Goal: Information Seeking & Learning: Learn about a topic

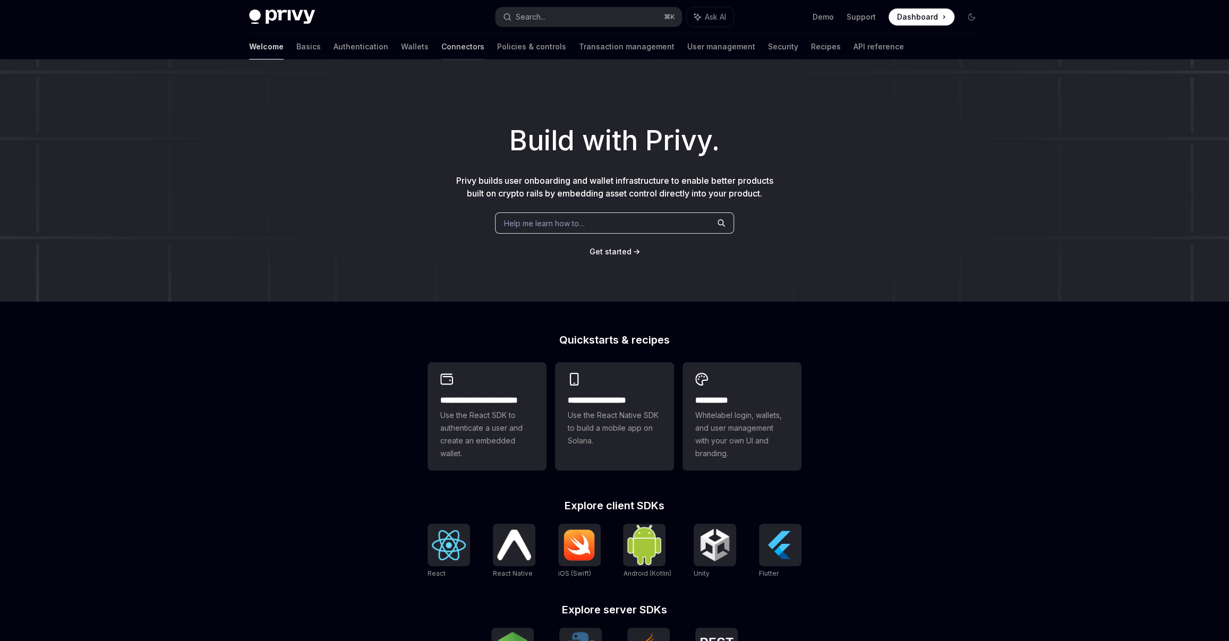
click at [441, 46] on link "Connectors" at bounding box center [462, 46] width 43 height 25
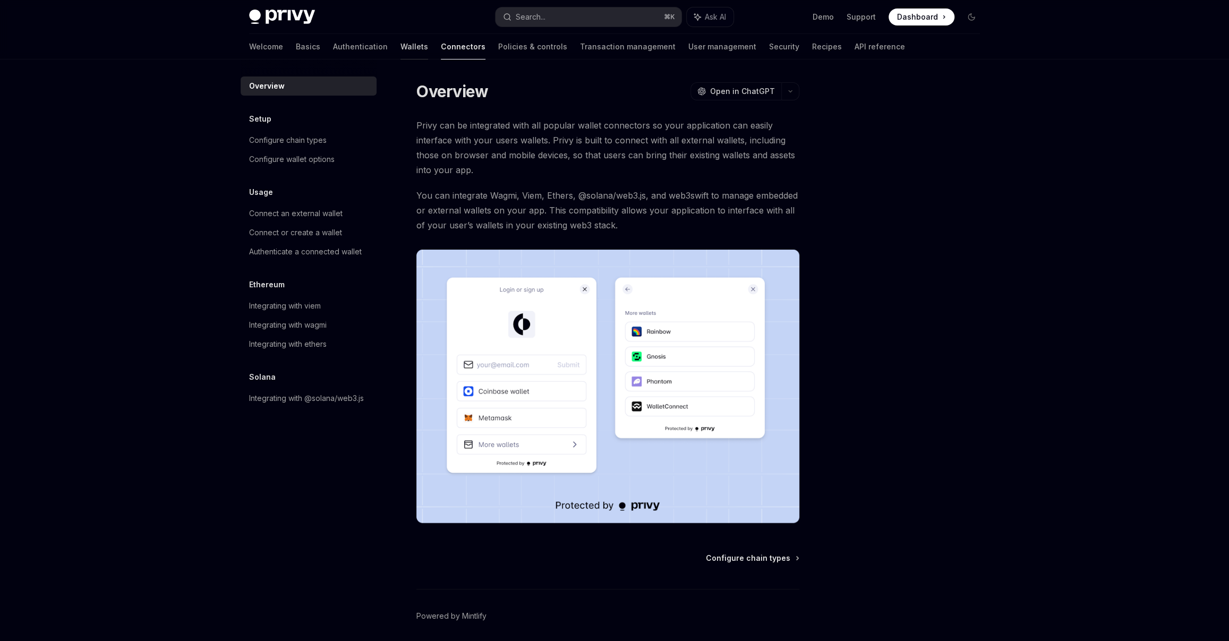
click at [400, 50] on link "Wallets" at bounding box center [414, 46] width 28 height 25
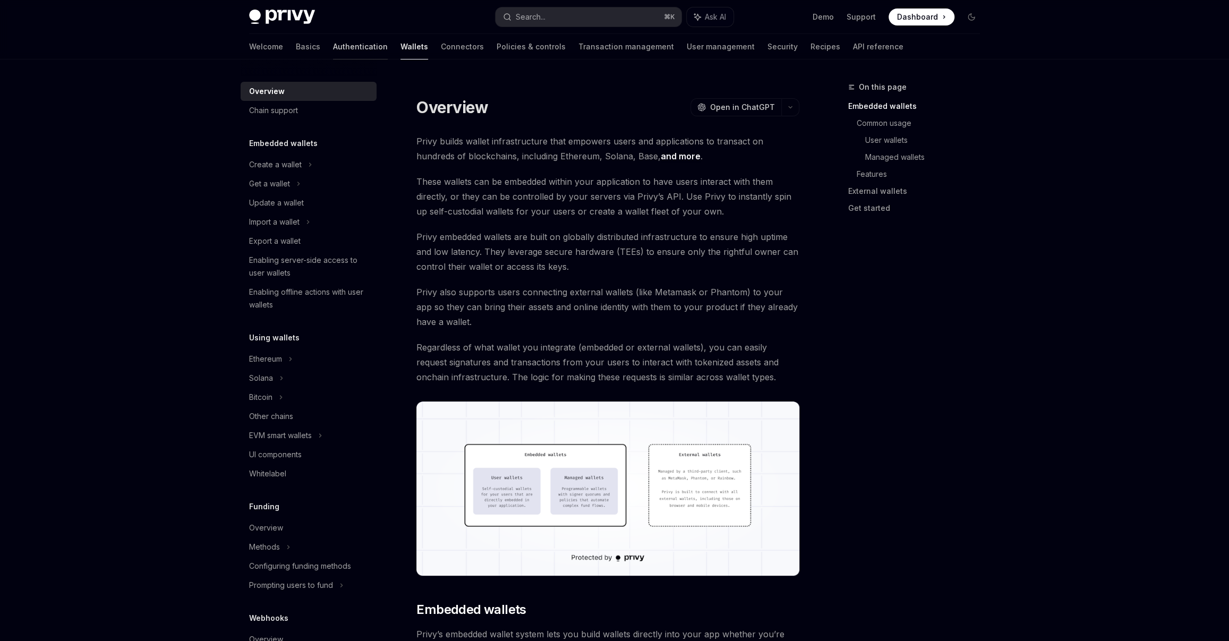
click at [333, 48] on link "Authentication" at bounding box center [360, 46] width 55 height 25
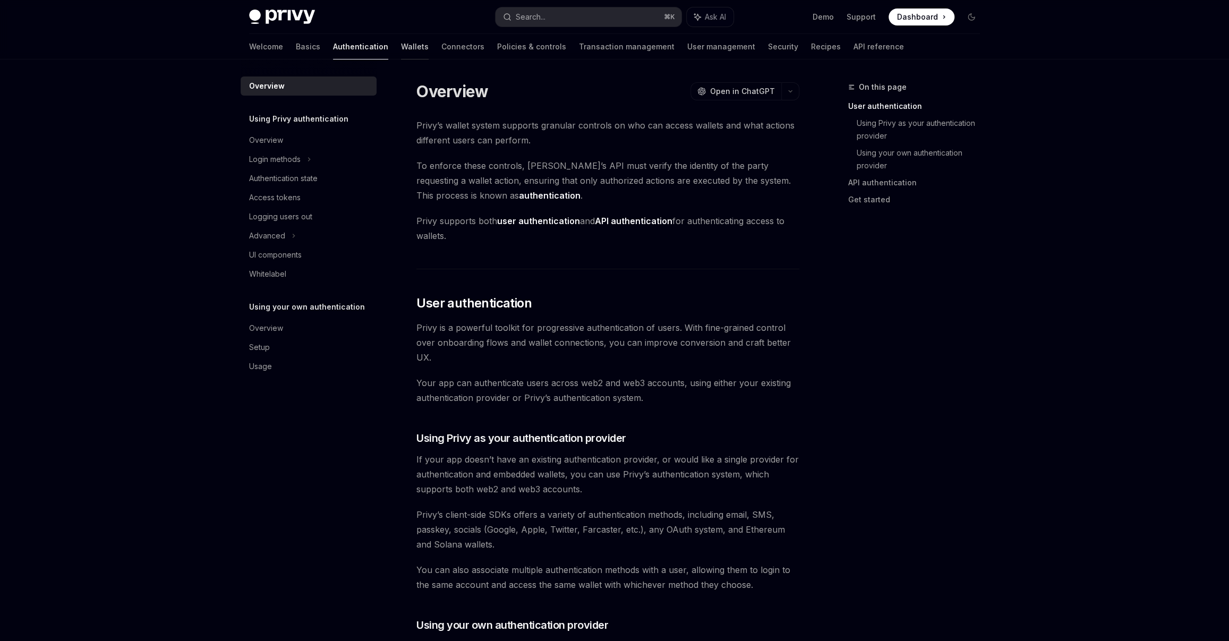
click at [401, 48] on link "Wallets" at bounding box center [415, 46] width 28 height 25
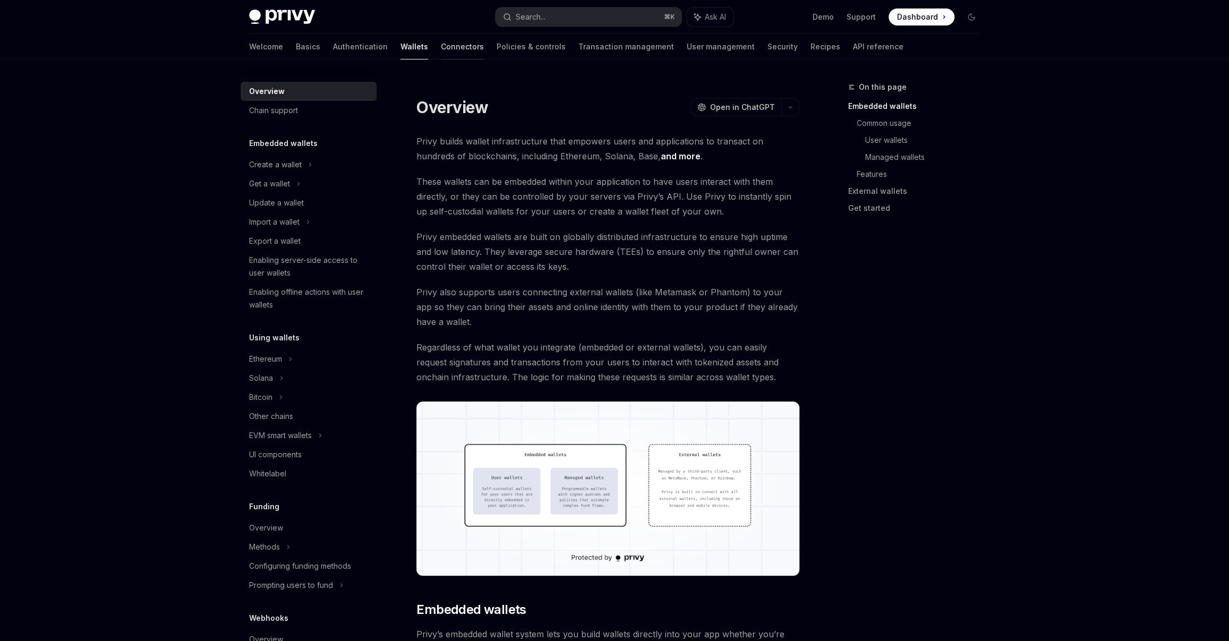
click at [441, 47] on link "Connectors" at bounding box center [462, 46] width 43 height 25
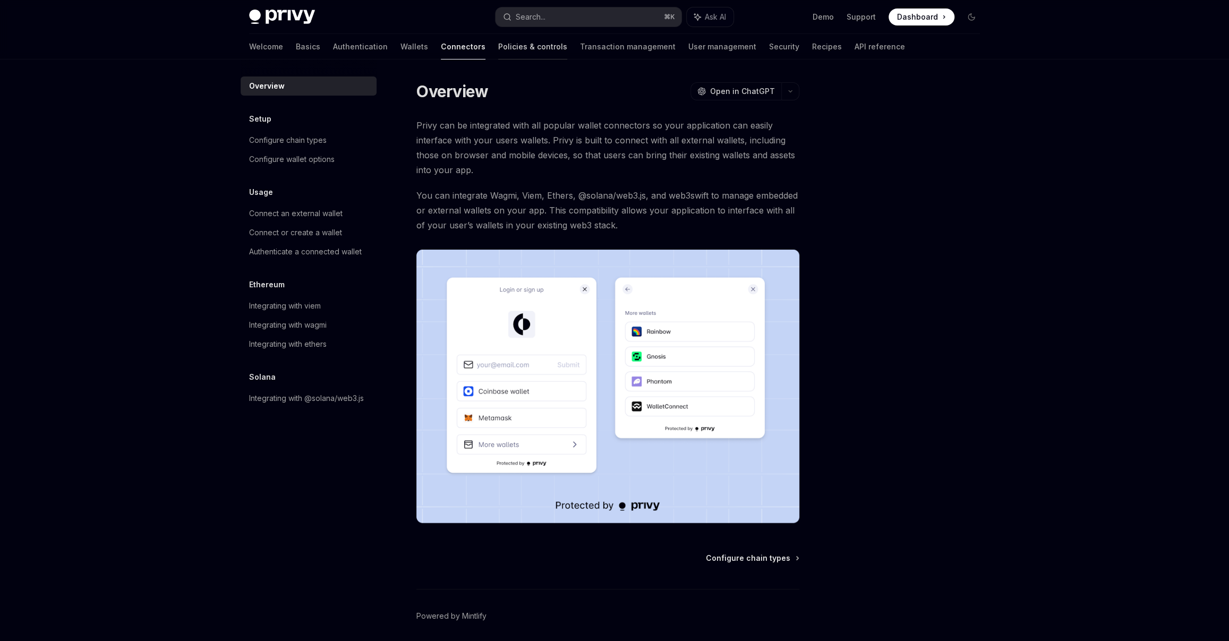
click at [498, 50] on link "Policies & controls" at bounding box center [532, 46] width 69 height 25
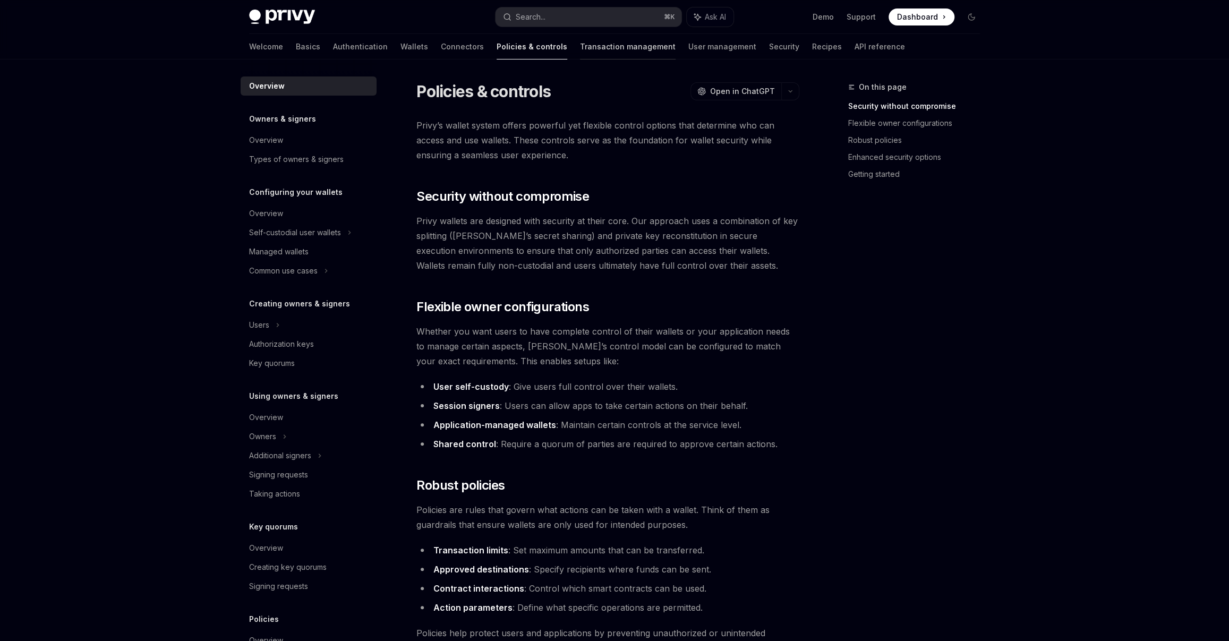
click at [580, 39] on link "Transaction management" at bounding box center [628, 46] width 96 height 25
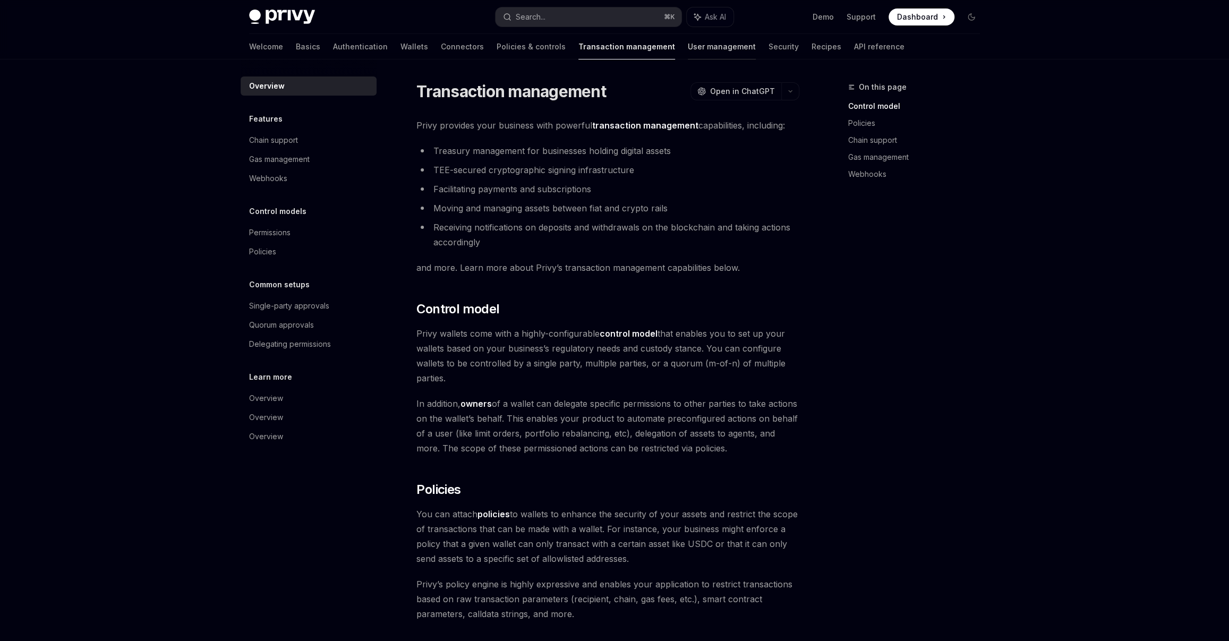
click at [688, 37] on link "User management" at bounding box center [722, 46] width 68 height 25
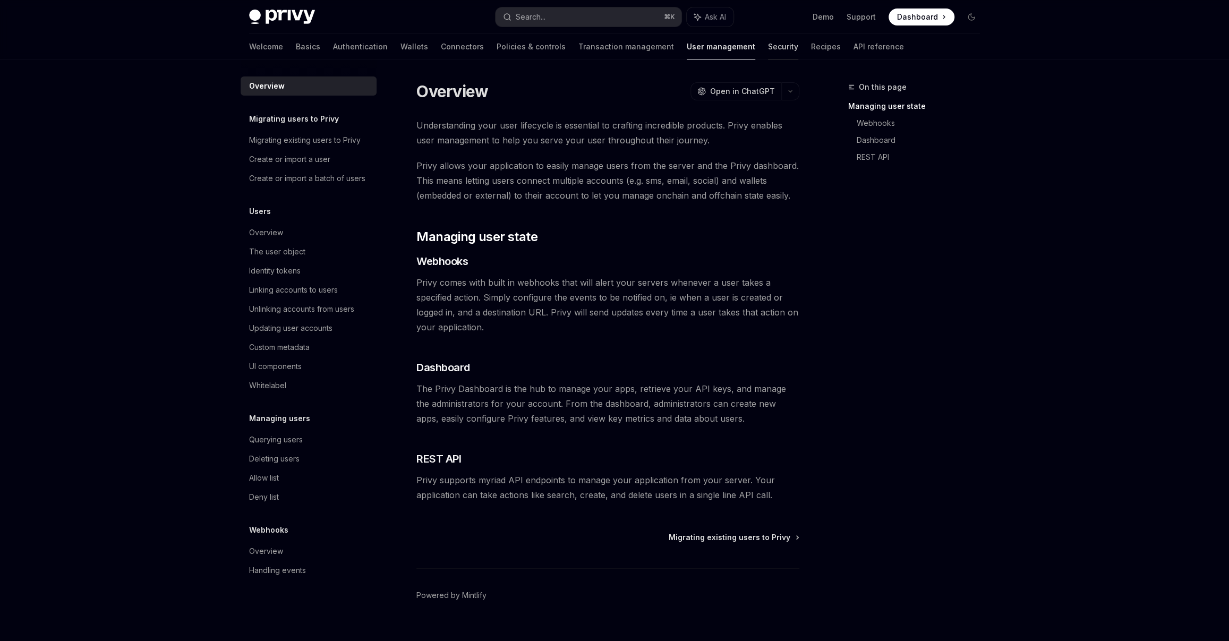
click at [768, 47] on link "Security" at bounding box center [783, 46] width 30 height 25
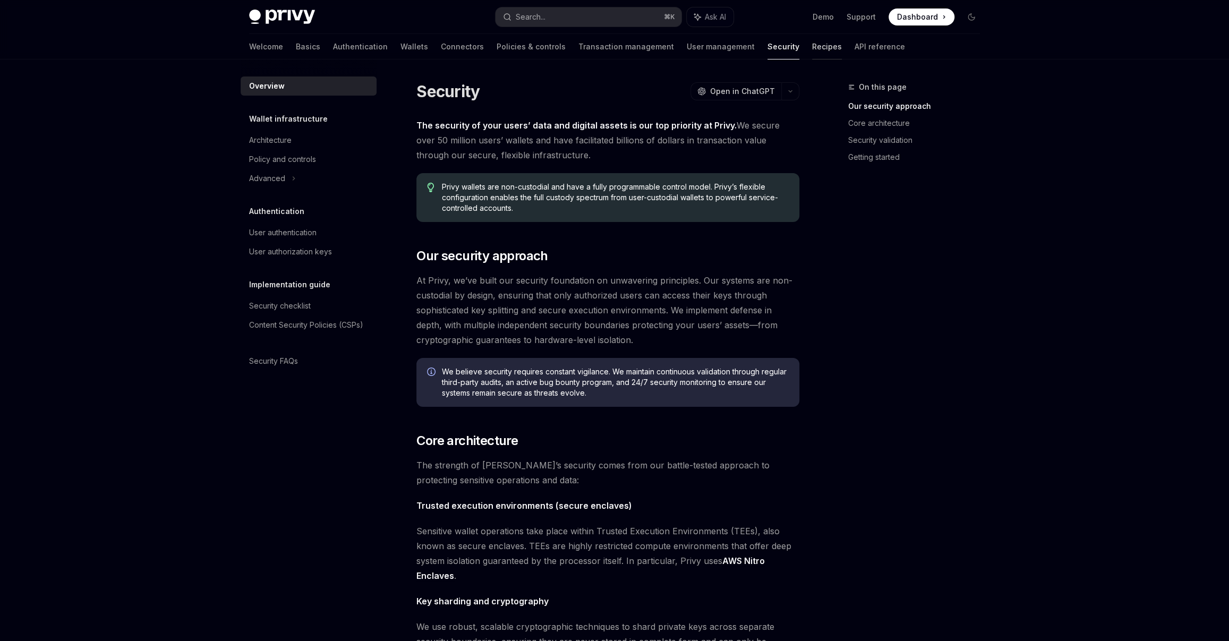
click at [812, 54] on link "Recipes" at bounding box center [827, 46] width 30 height 25
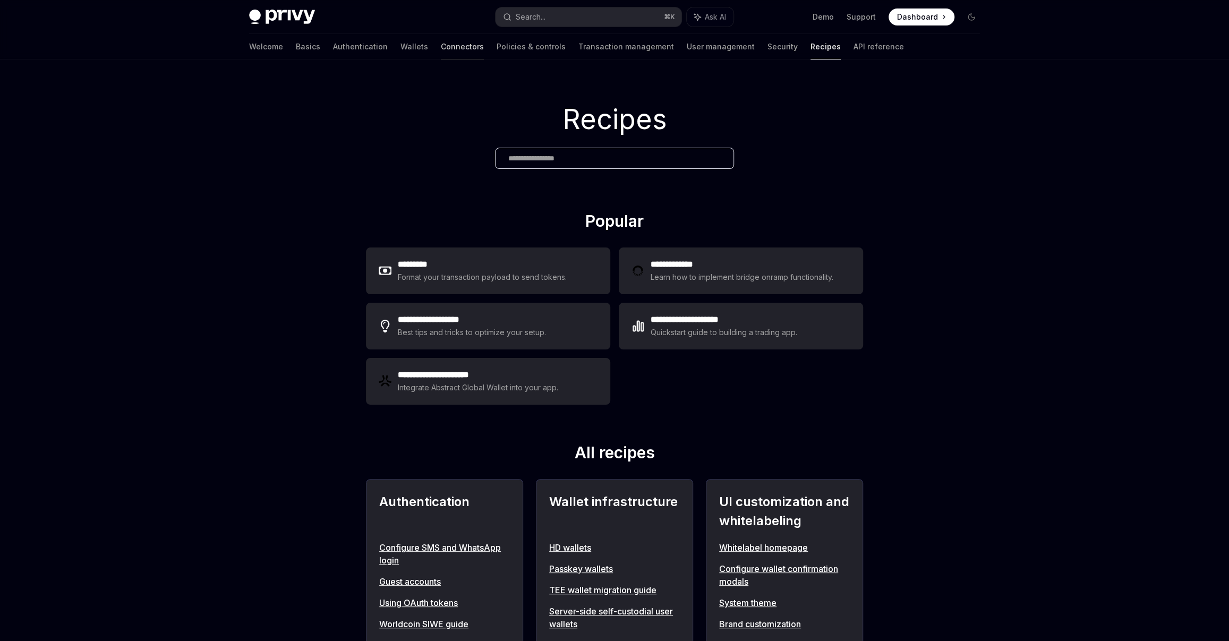
click at [441, 46] on link "Connectors" at bounding box center [462, 46] width 43 height 25
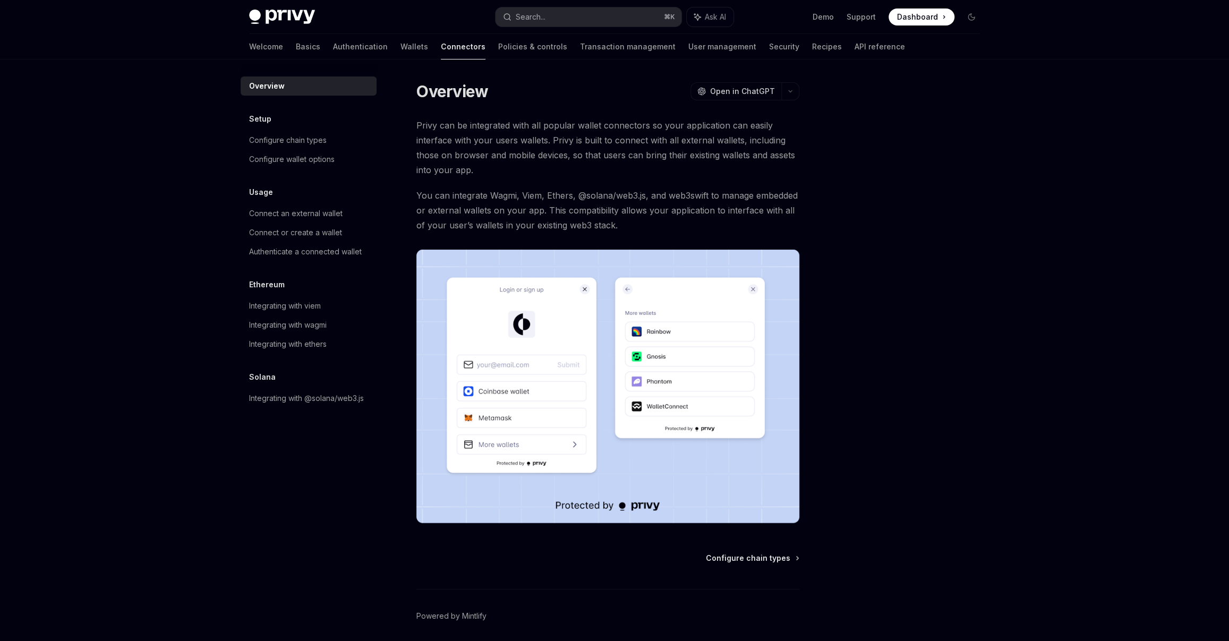
click at [340, 38] on div "Welcome Basics Authentication Wallets Connectors Policies & controls Transactio…" at bounding box center [577, 46] width 656 height 25
click at [348, 47] on div "Welcome Basics Authentication Wallets Connectors Policies & controls Transactio…" at bounding box center [577, 46] width 656 height 25
click at [400, 48] on link "Wallets" at bounding box center [414, 46] width 28 height 25
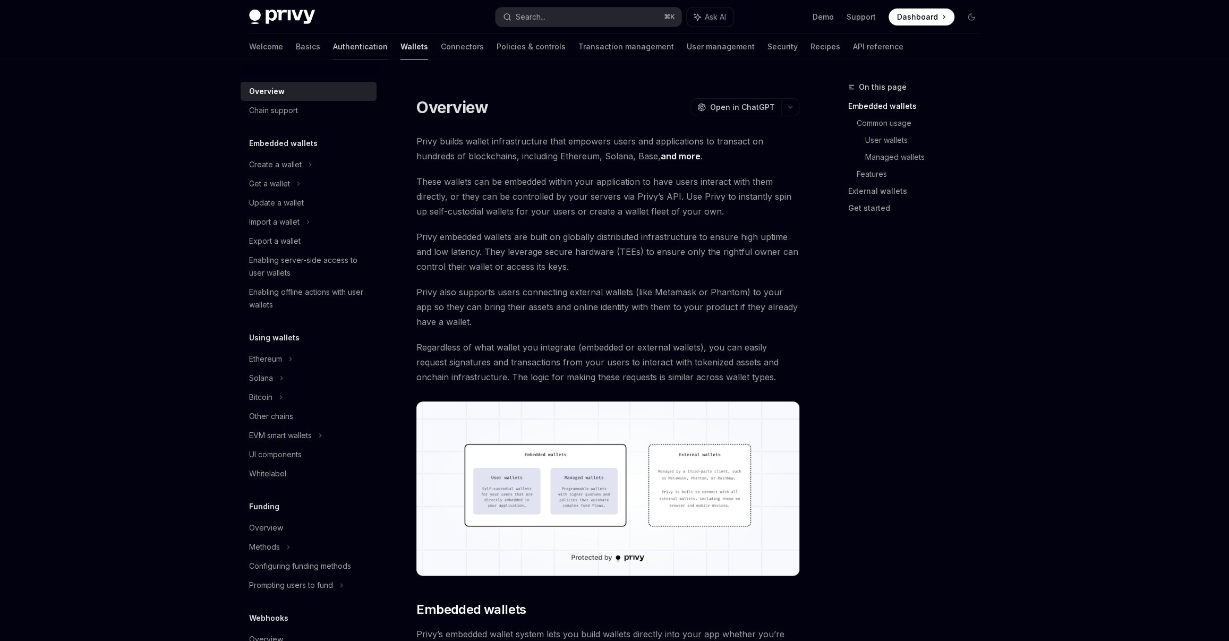
click at [333, 48] on link "Authentication" at bounding box center [360, 46] width 55 height 25
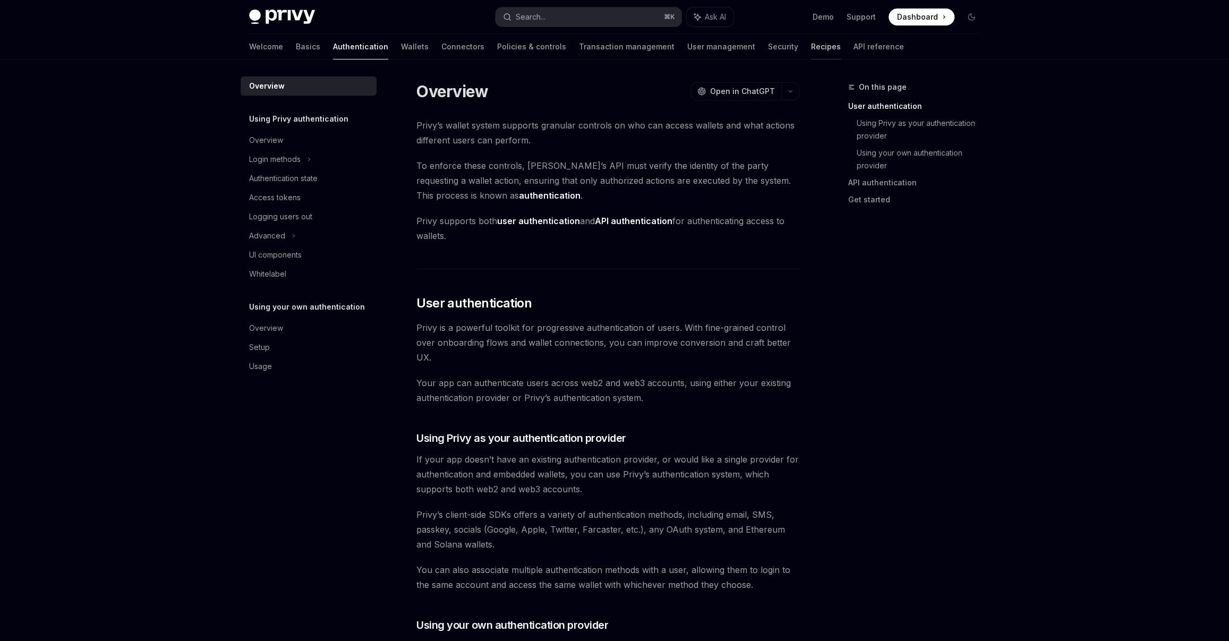
click at [811, 42] on link "Recipes" at bounding box center [826, 46] width 30 height 25
click at [811, 49] on link "Recipes" at bounding box center [826, 46] width 30 height 25
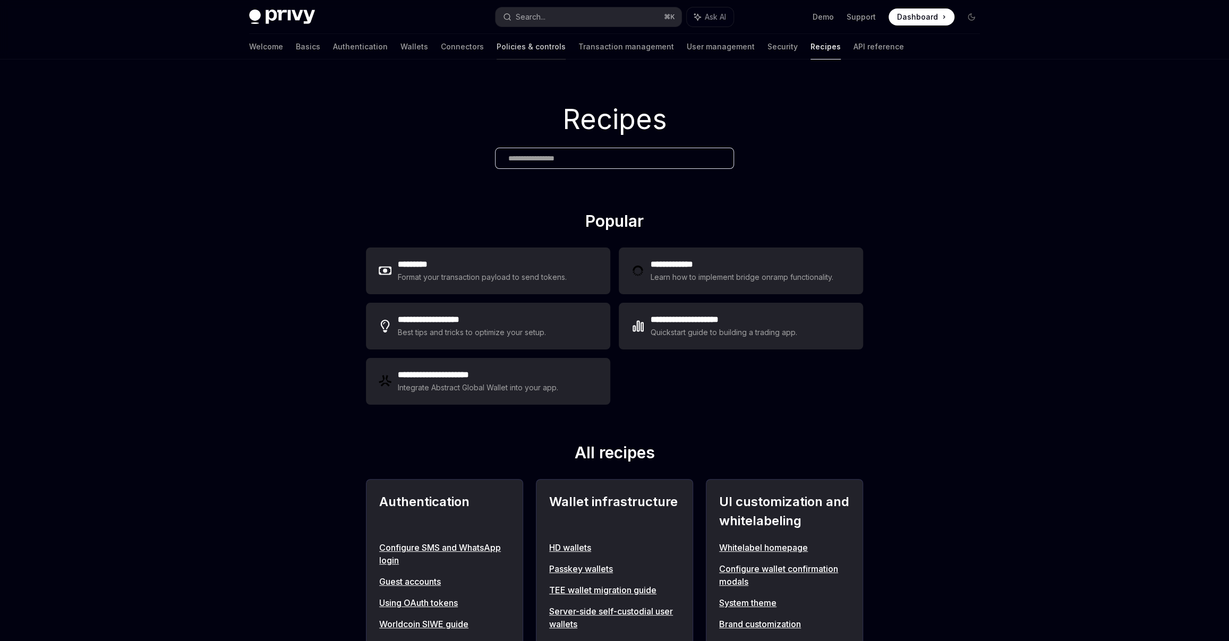
click at [496, 56] on link "Policies & controls" at bounding box center [530, 46] width 69 height 25
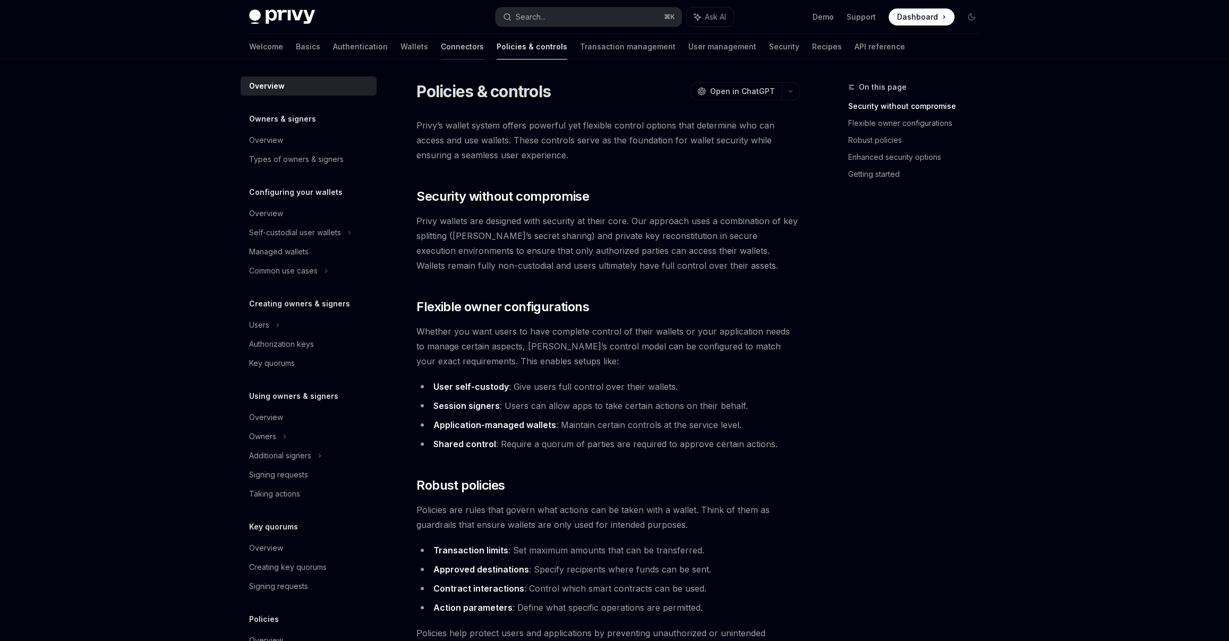
click at [441, 41] on link "Connectors" at bounding box center [462, 46] width 43 height 25
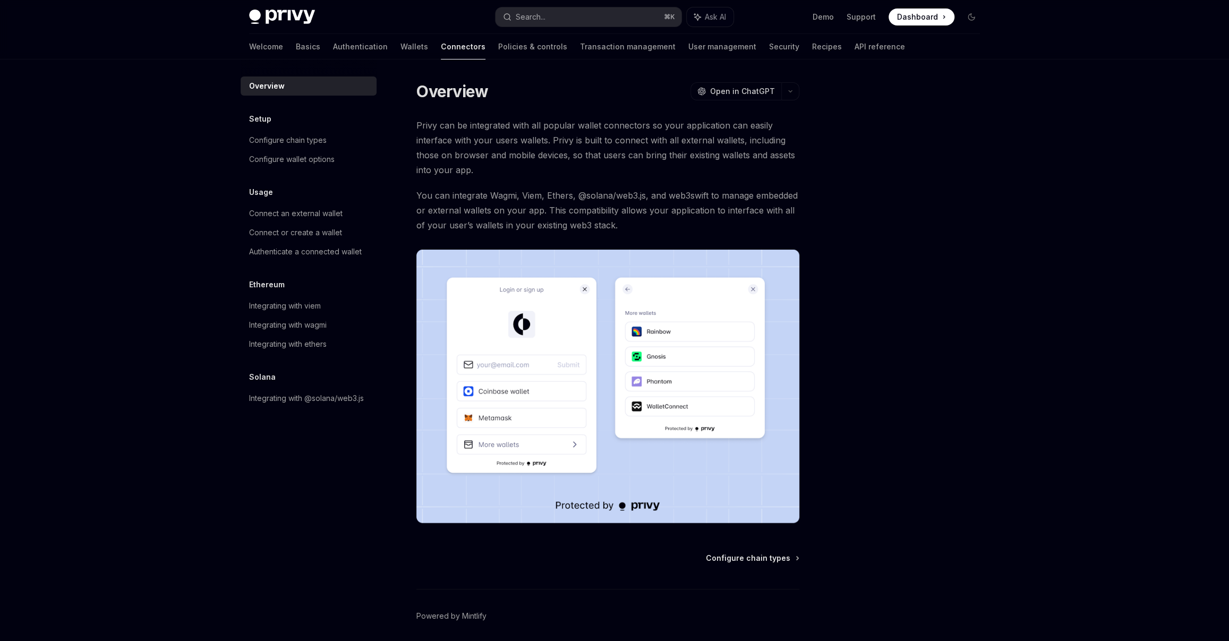
click at [341, 41] on div "Welcome Basics Authentication Wallets Connectors Policies & controls Transactio…" at bounding box center [577, 46] width 656 height 25
click at [339, 48] on div "Welcome Basics Authentication Wallets Connectors Policies & controls Transactio…" at bounding box center [577, 46] width 656 height 25
click at [400, 50] on link "Wallets" at bounding box center [414, 46] width 28 height 25
type textarea "*"
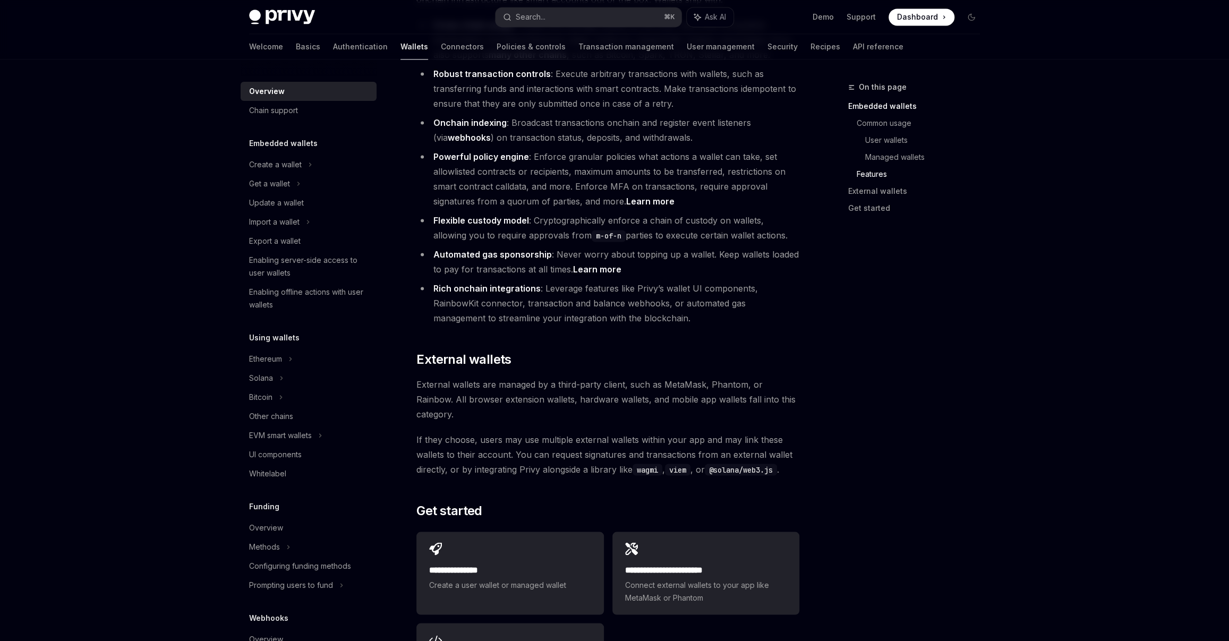
scroll to position [1472, 0]
